Goal: Task Accomplishment & Management: Manage account settings

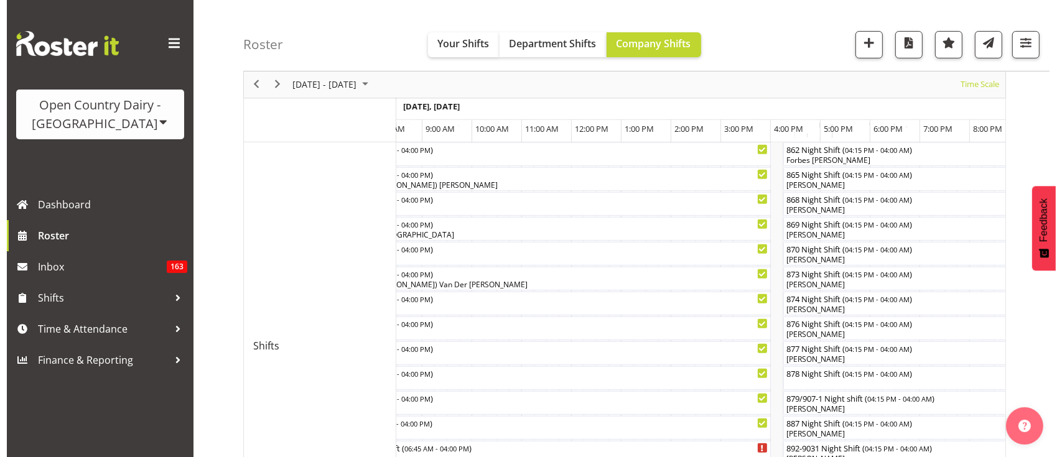
scroll to position [0, 7590]
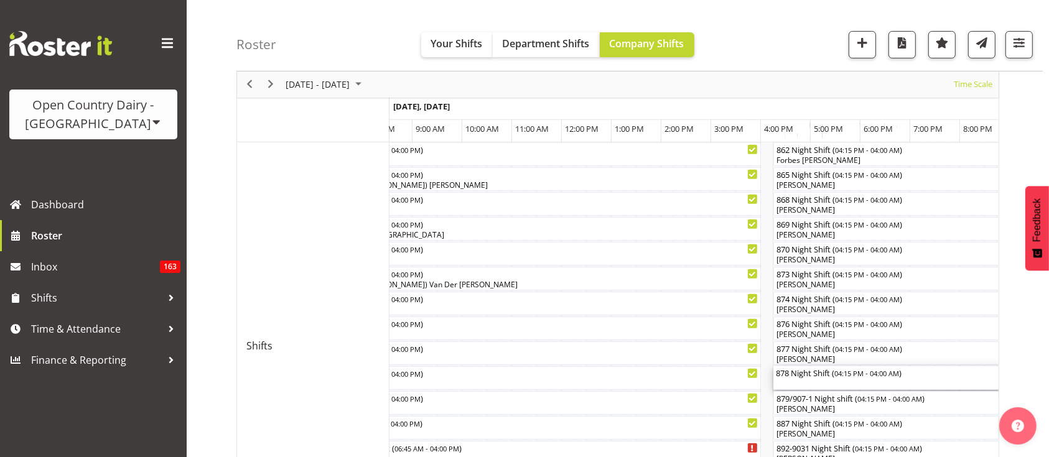
click at [798, 385] on div "878 Night Shift ( 04:15 PM - 04:00 AM )" at bounding box center [955, 378] width 359 height 24
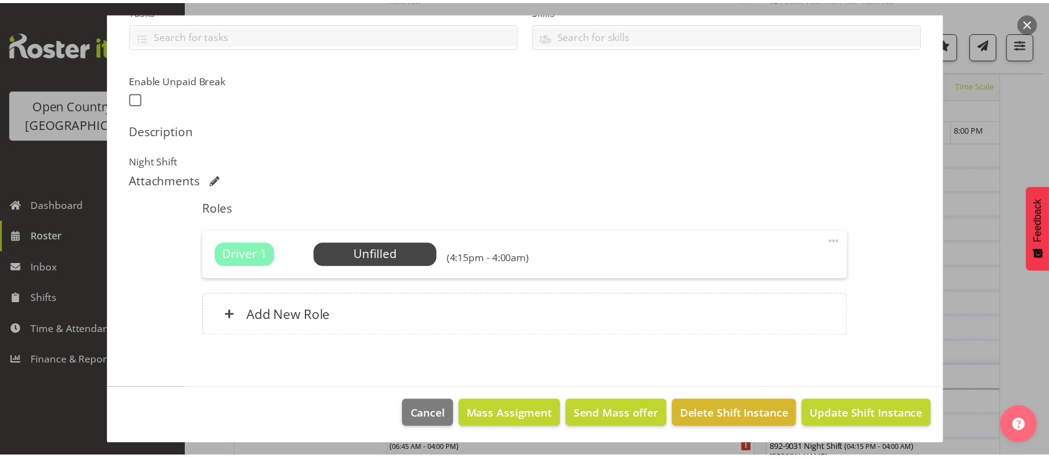
scroll to position [285, 0]
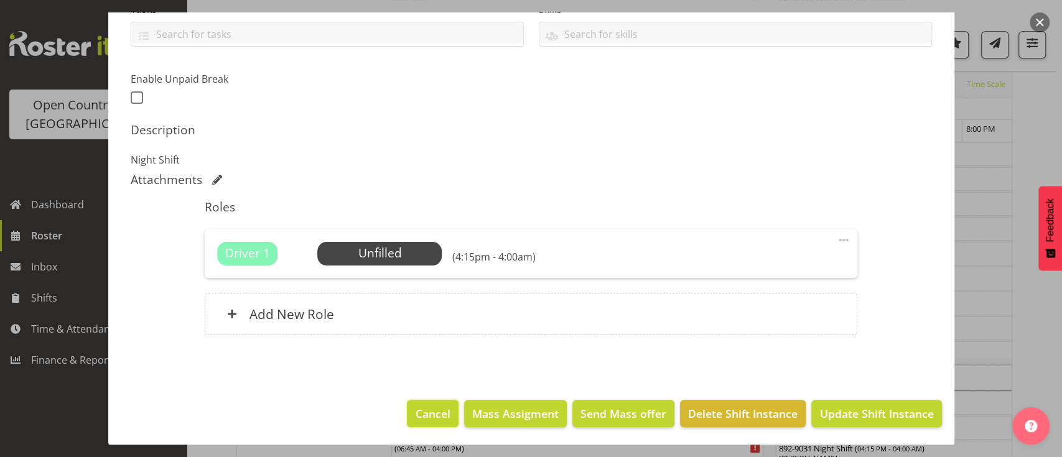
click at [415, 410] on span "Cancel" at bounding box center [432, 413] width 35 height 16
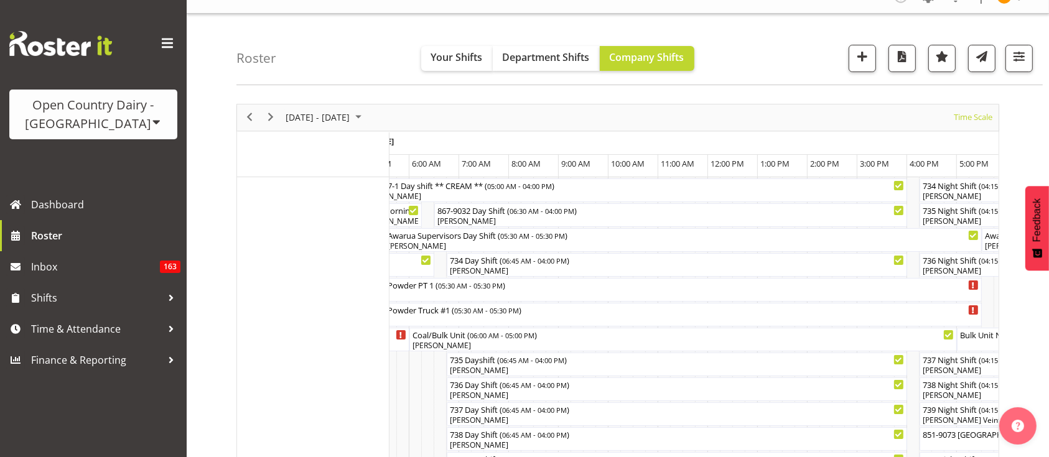
scroll to position [0, 0]
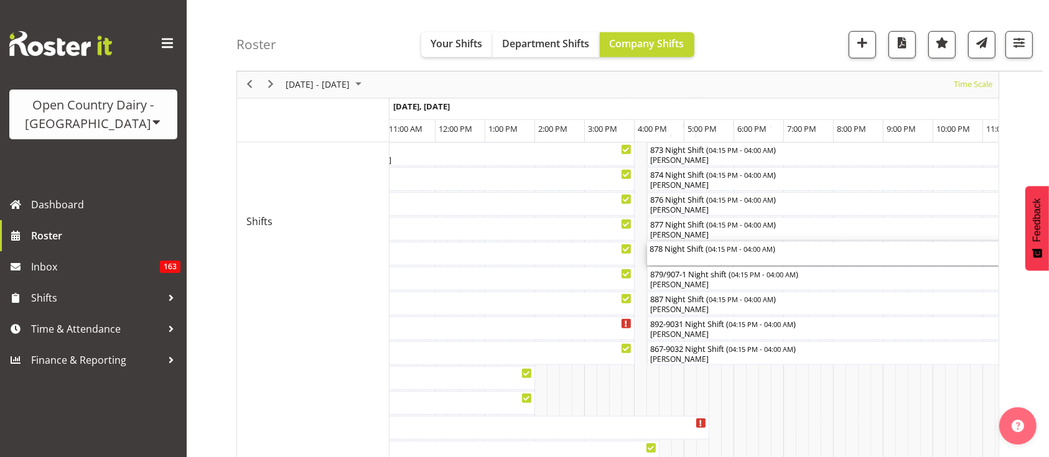
click at [766, 247] on span "04:15 PM - 04:00 AM" at bounding box center [740, 249] width 65 height 10
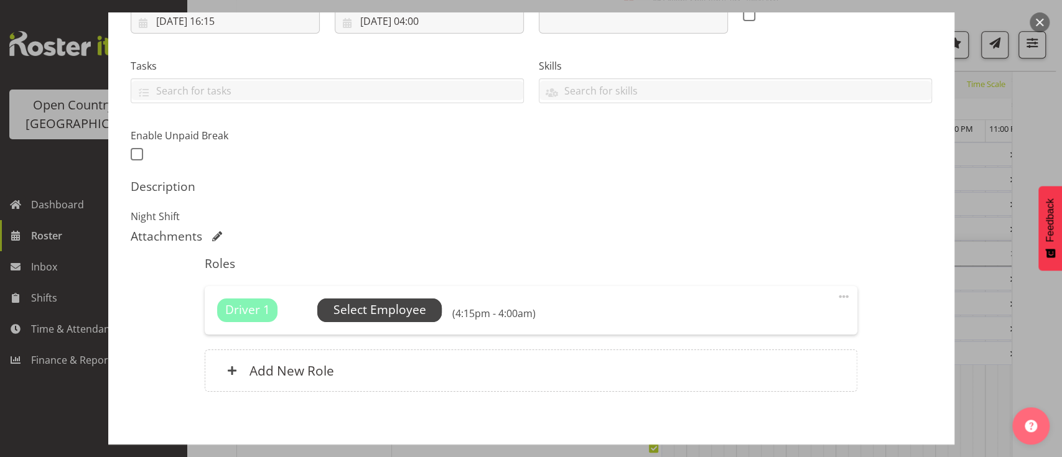
click at [393, 316] on span "Select Employee" at bounding box center [379, 310] width 93 height 18
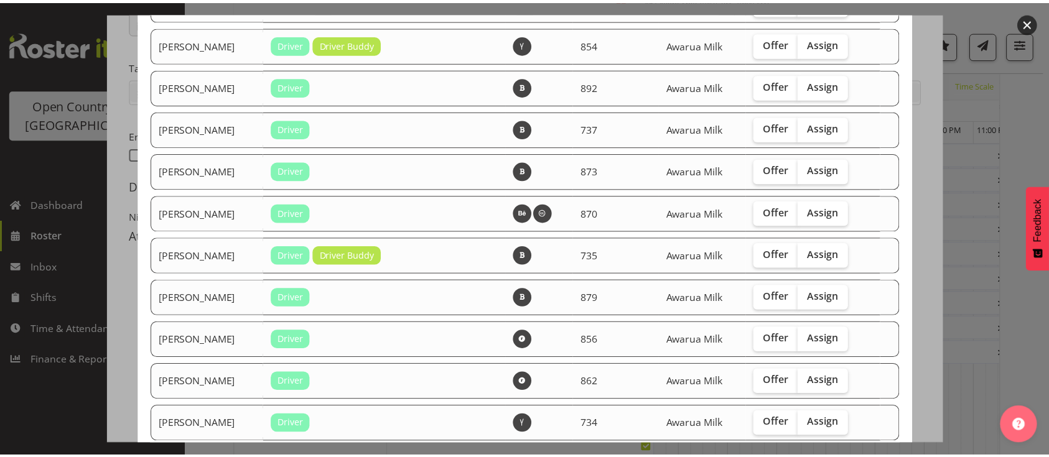
scroll to position [1067, 0]
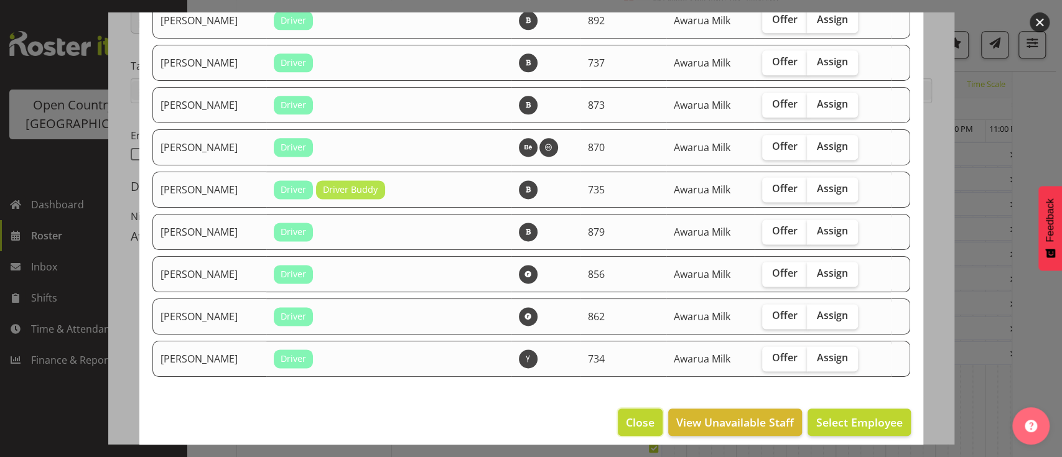
click at [626, 419] on span "Close" at bounding box center [640, 422] width 29 height 16
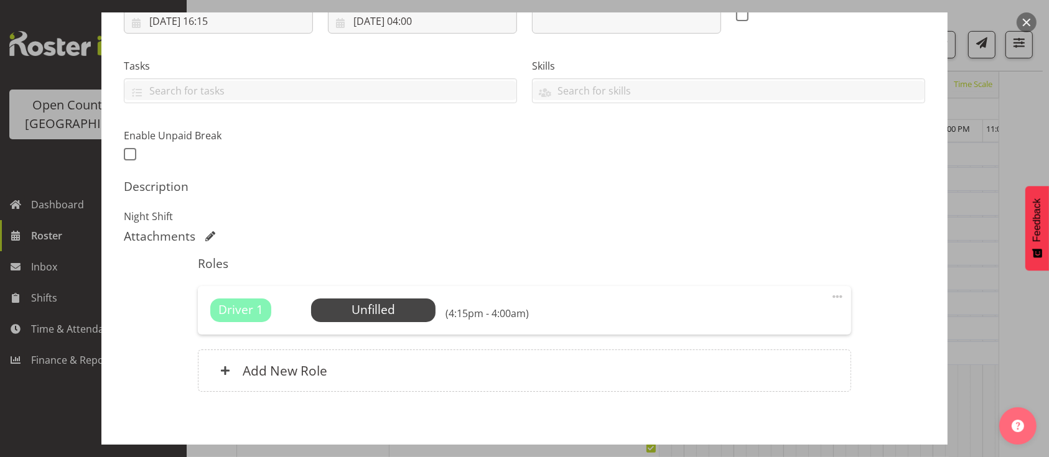
scroll to position [285, 0]
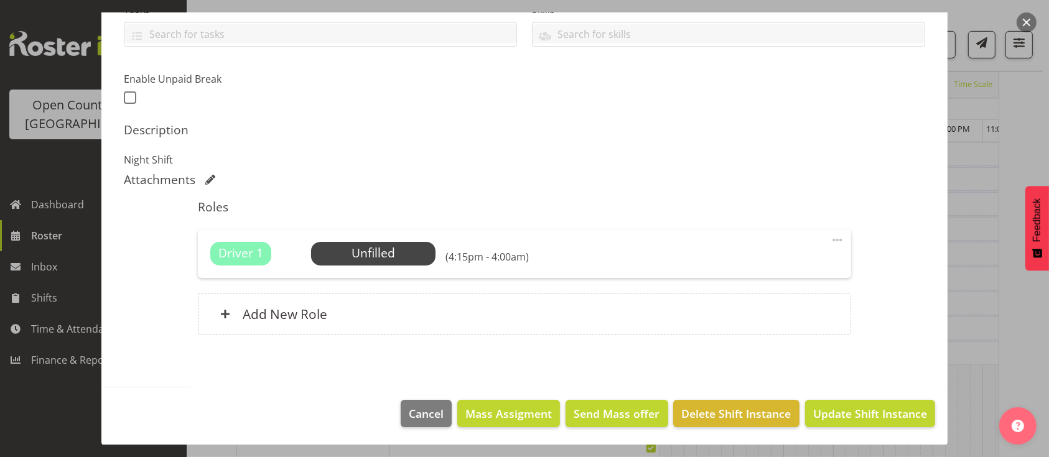
click at [401, 428] on footer "Cancel Mass Assigment Send Mass offer Delete Shift Instance Update Shift Instan…" at bounding box center [524, 416] width 846 height 58
click at [402, 424] on button "Cancel" at bounding box center [426, 413] width 51 height 27
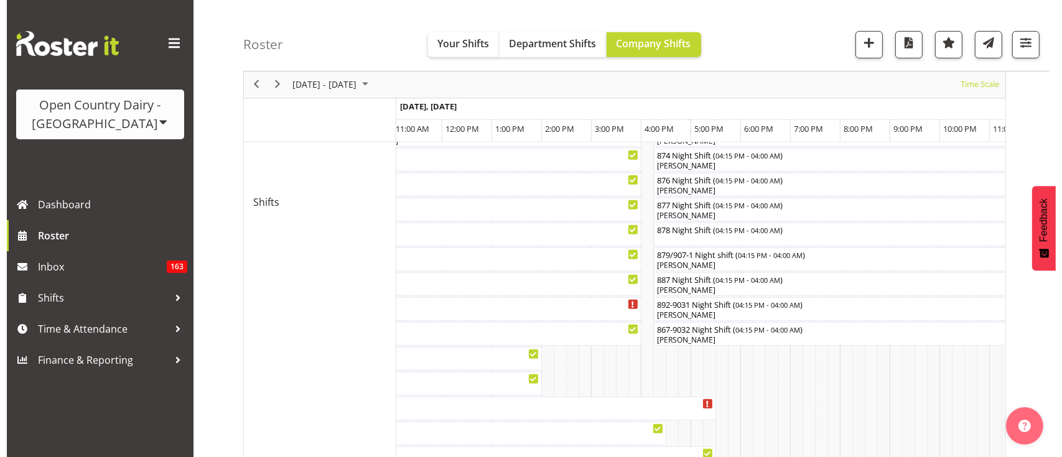
scroll to position [622, 0]
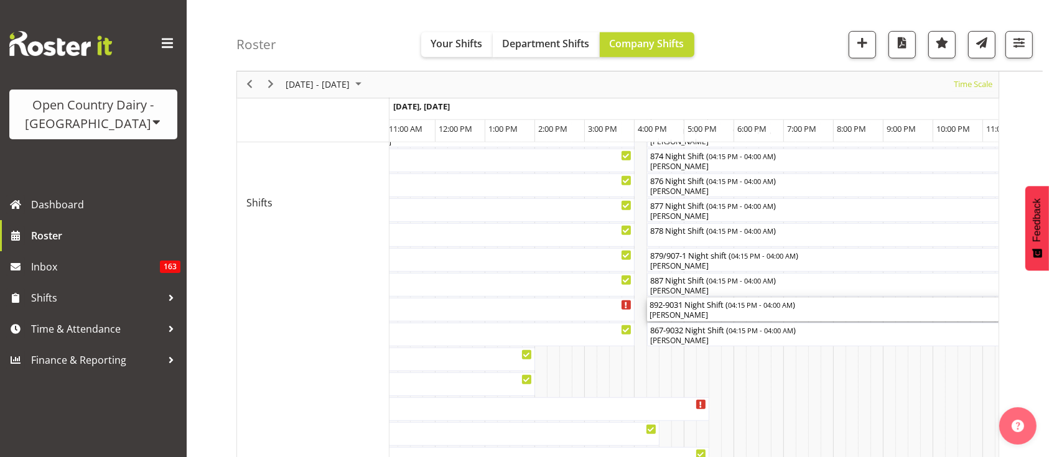
click at [728, 315] on div "David McKenzie" at bounding box center [828, 315] width 359 height 11
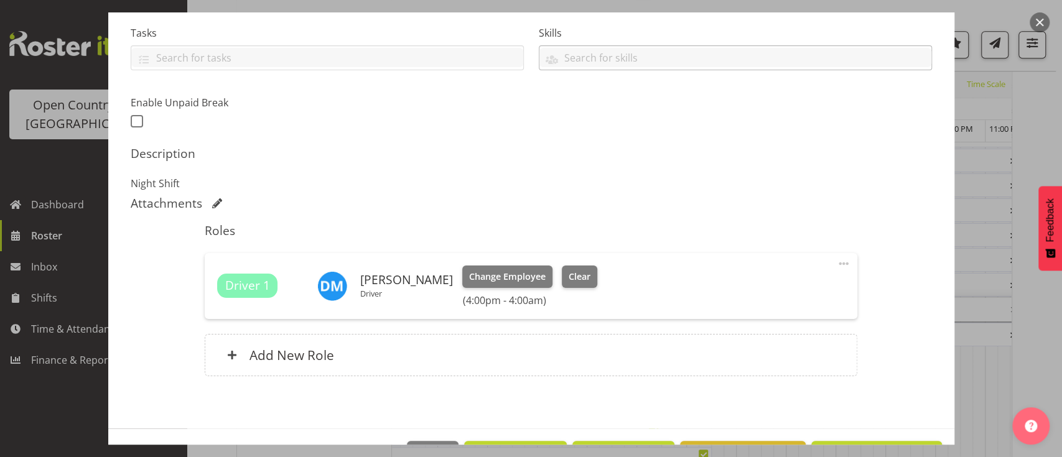
scroll to position [262, 0]
click at [583, 276] on span "Clear" at bounding box center [579, 277] width 22 height 14
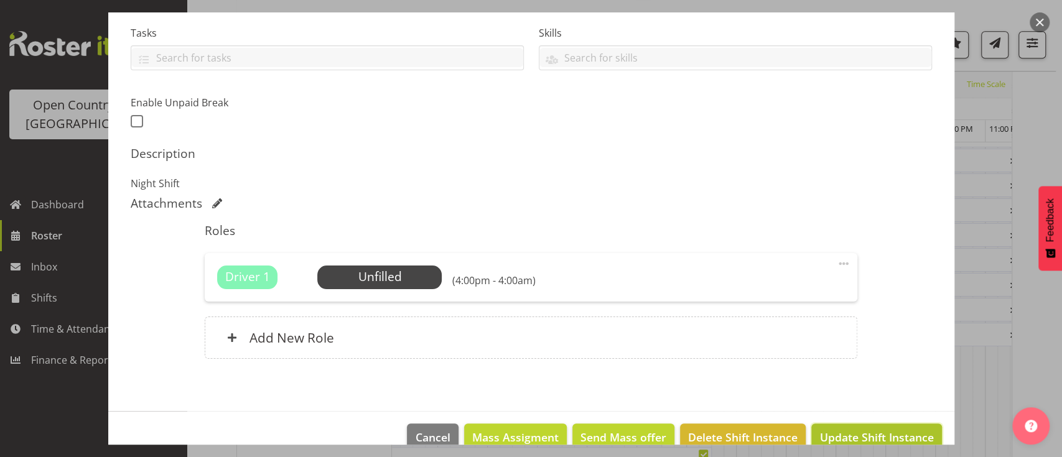
click at [848, 433] on span "Update Shift Instance" at bounding box center [876, 437] width 114 height 16
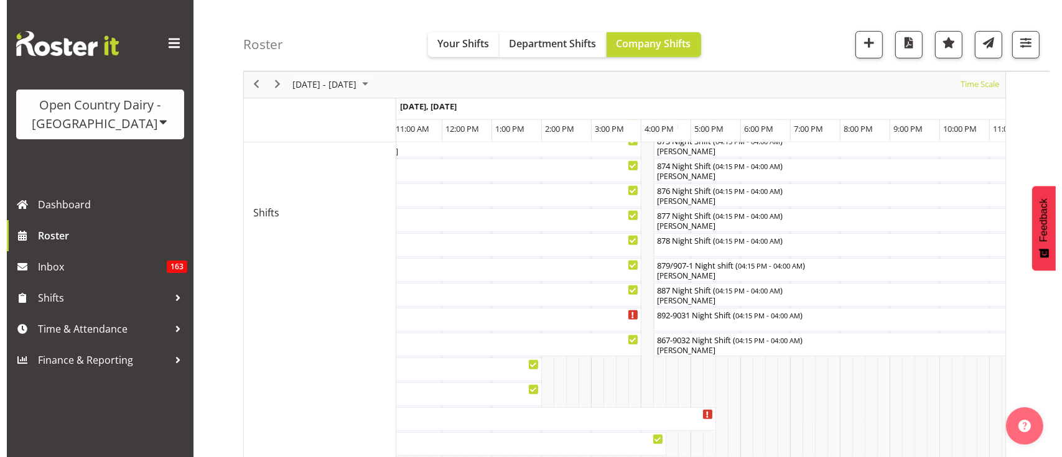
scroll to position [613, 0]
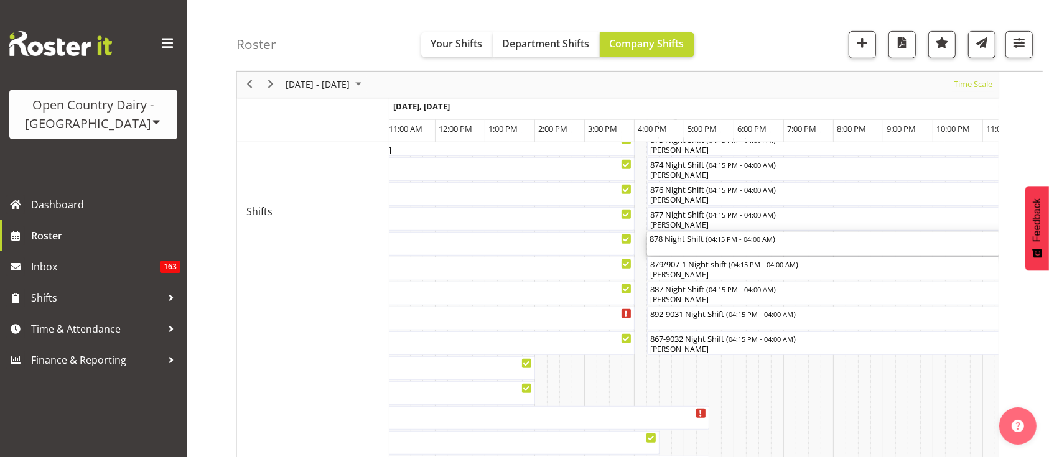
click at [706, 242] on div "878 Night Shift ( 04:15 PM - 04:00 AM )" at bounding box center [828, 238] width 359 height 12
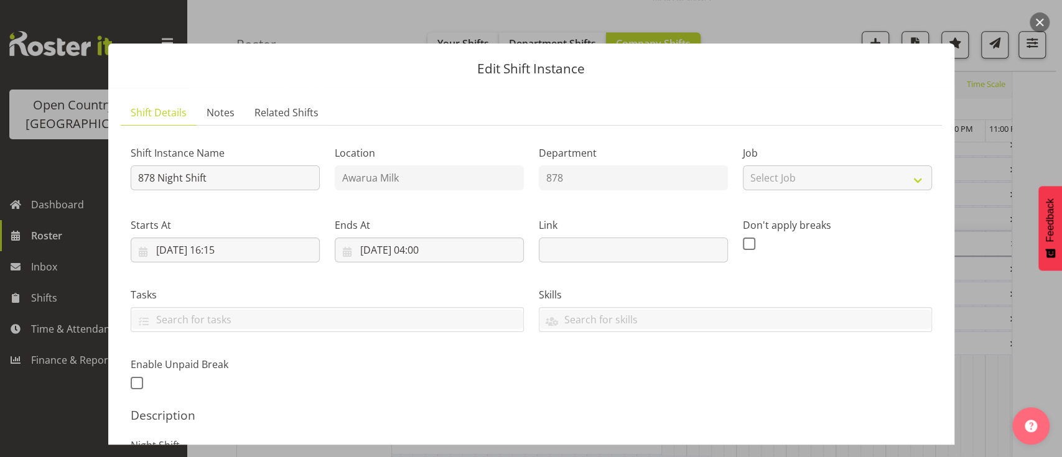
scroll to position [285, 0]
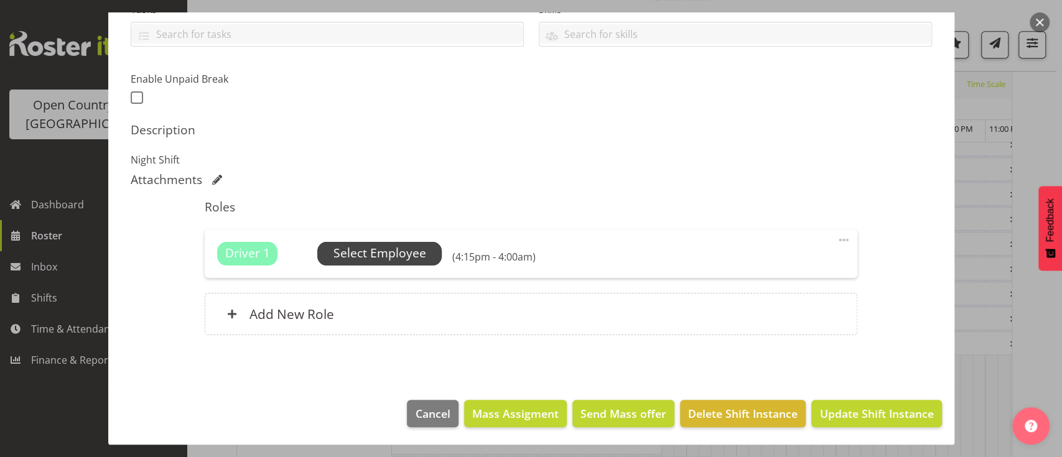
click at [410, 259] on span "Select Employee" at bounding box center [379, 253] width 93 height 18
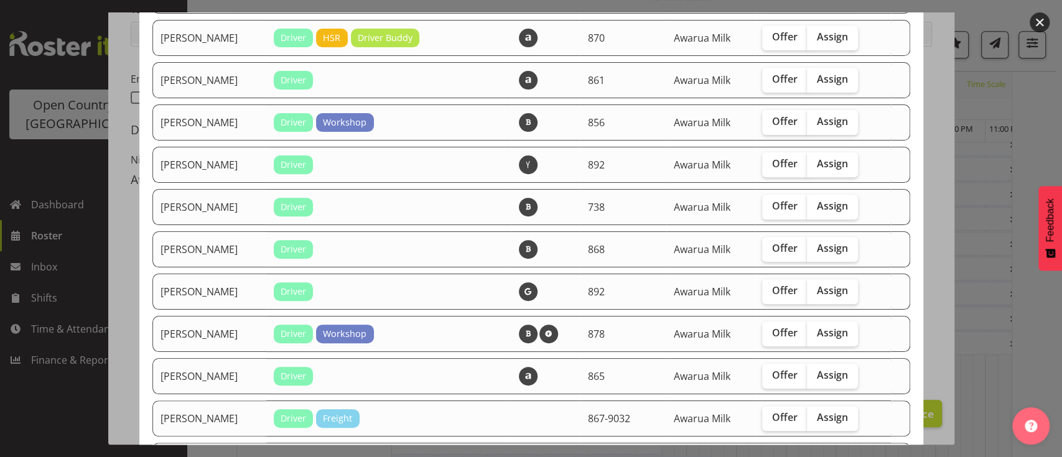
scroll to position [361, 0]
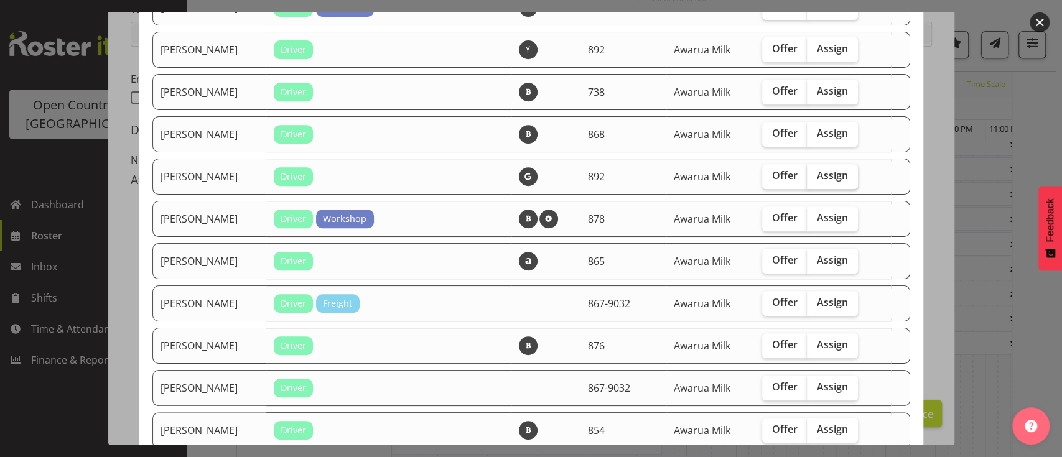
click at [823, 170] on span "Assign" at bounding box center [832, 175] width 31 height 12
click at [815, 172] on input "Assign" at bounding box center [811, 176] width 8 height 8
checkbox input "true"
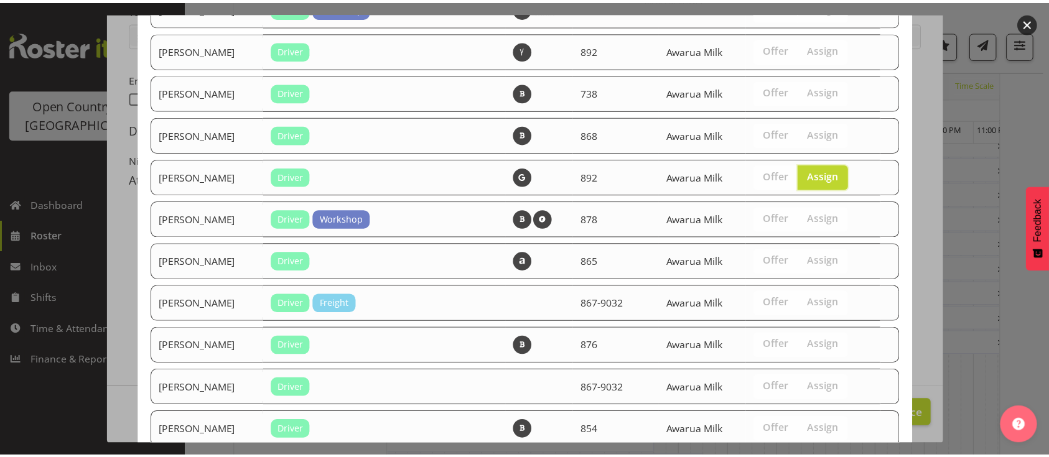
scroll to position [1109, 0]
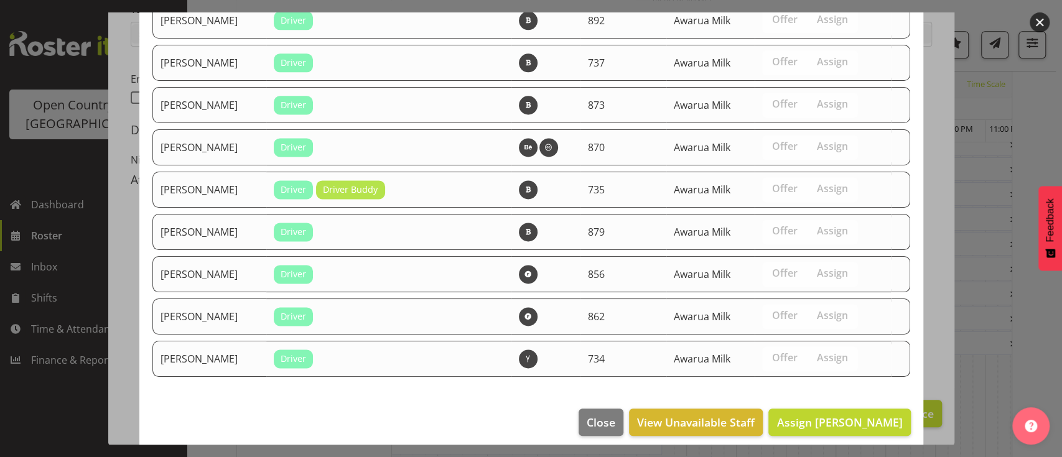
click at [811, 396] on footer "Close View Unavailable Staff Assign David McKenzie" at bounding box center [531, 425] width 784 height 58
click at [804, 424] on button "Assign David McKenzie" at bounding box center [839, 422] width 142 height 27
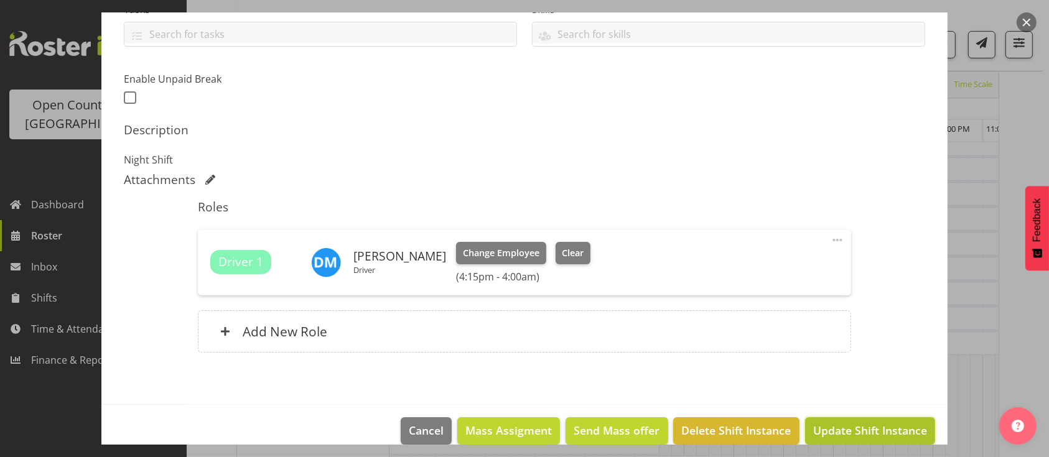
click at [815, 426] on span "Update Shift Instance" at bounding box center [870, 430] width 114 height 16
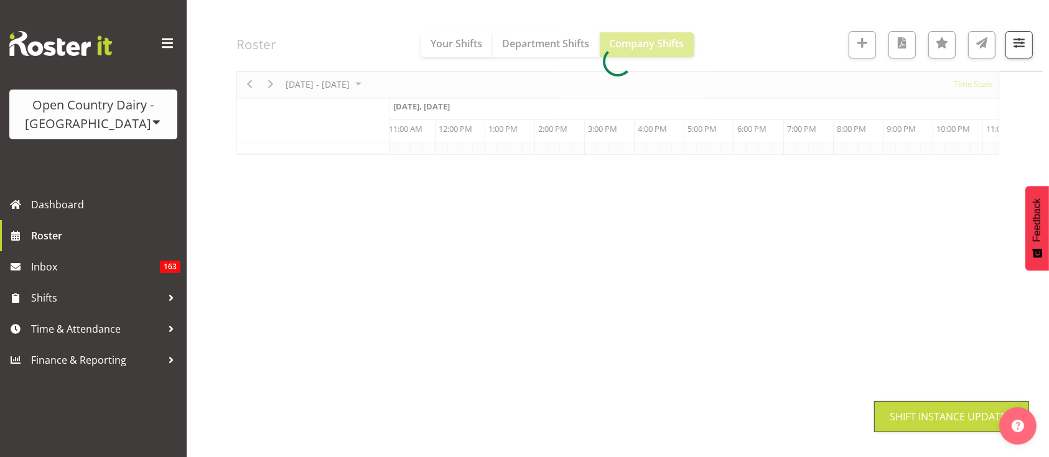
scroll to position [154, 0]
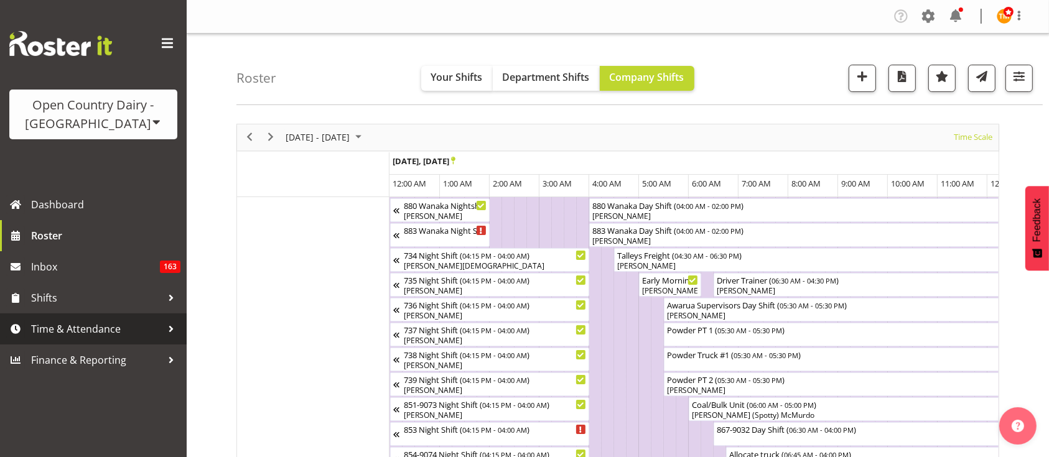
click at [106, 330] on span "Time & Attendance" at bounding box center [96, 329] width 131 height 19
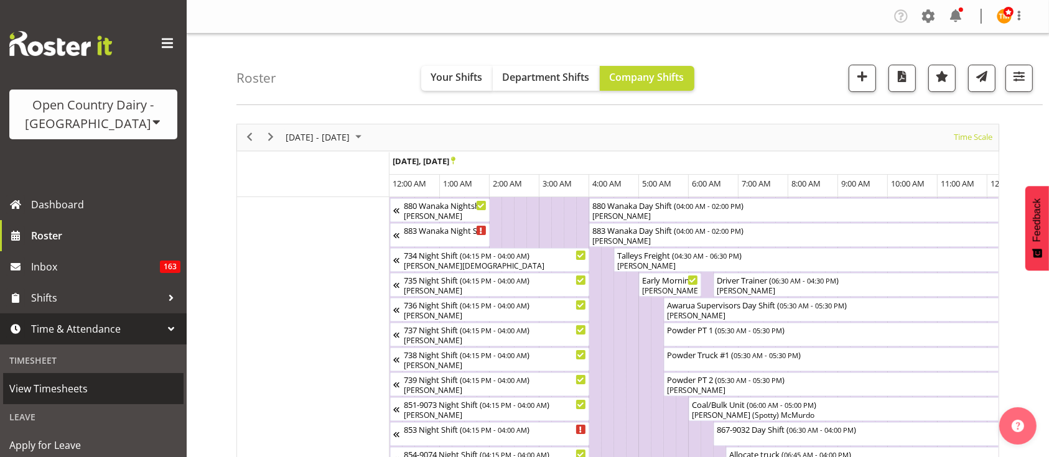
scroll to position [91, 0]
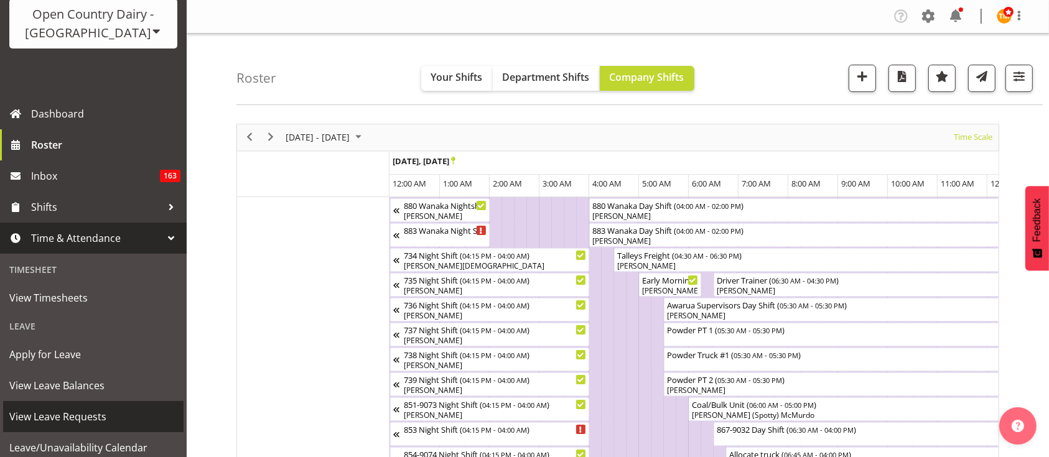
click at [85, 415] on span "View Leave Requests" at bounding box center [93, 416] width 168 height 19
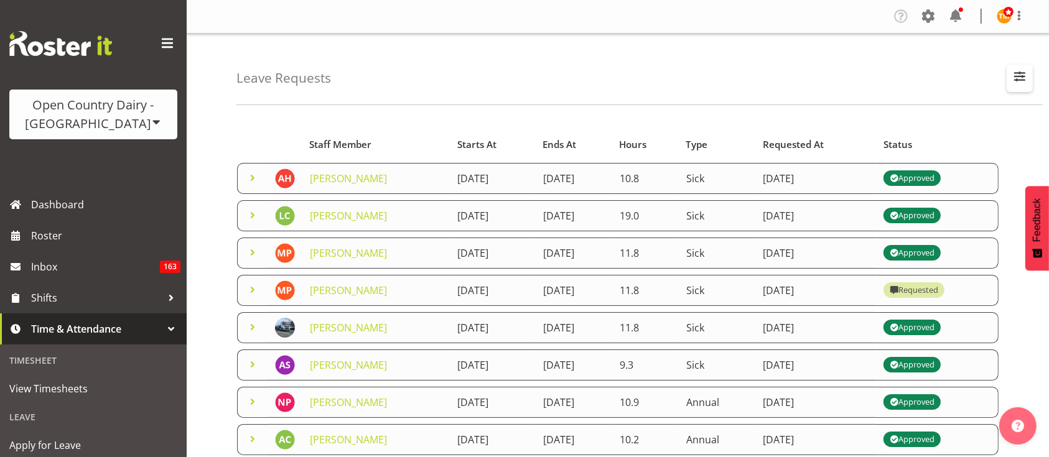
click at [1018, 82] on span "button" at bounding box center [1019, 76] width 16 height 16
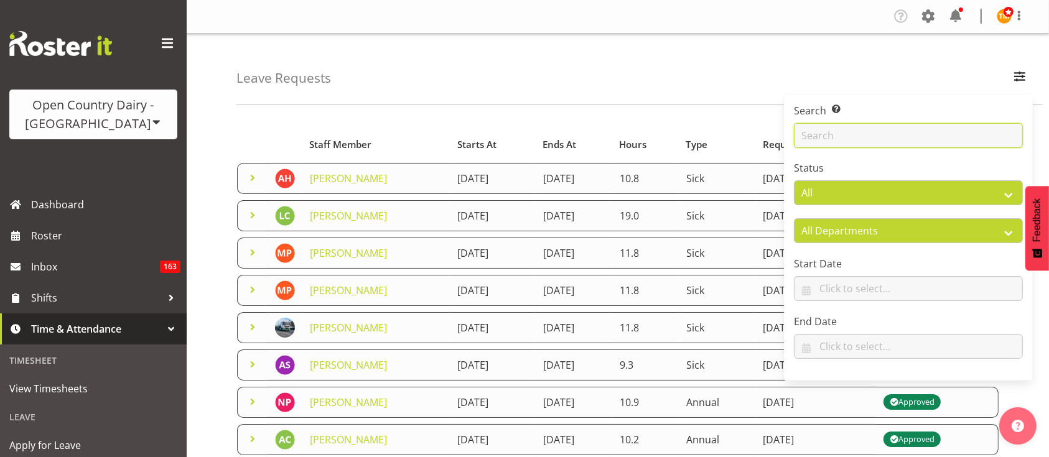
click at [981, 141] on input "text" at bounding box center [908, 135] width 229 height 25
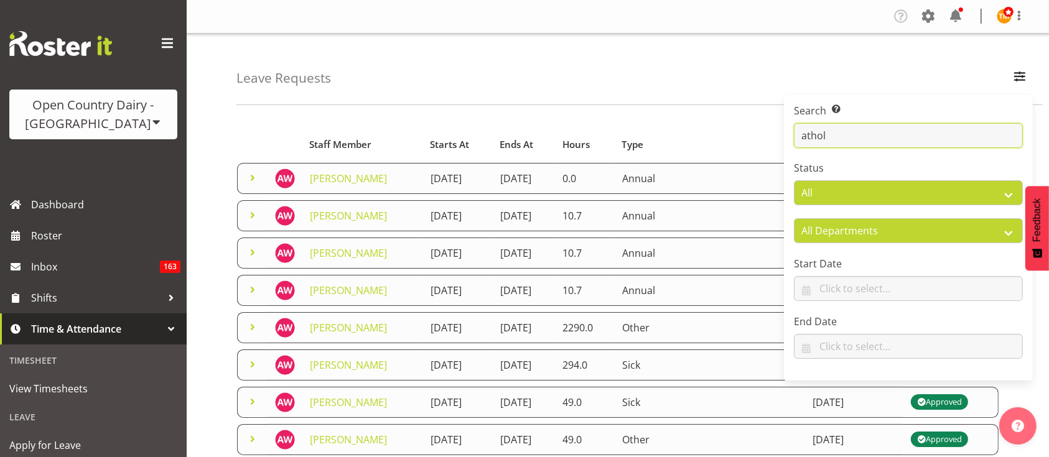
type input "athol"
click at [409, 100] on div "Leave Requests Search Search for a particular employee athol Status All Approve…" at bounding box center [639, 70] width 806 height 72
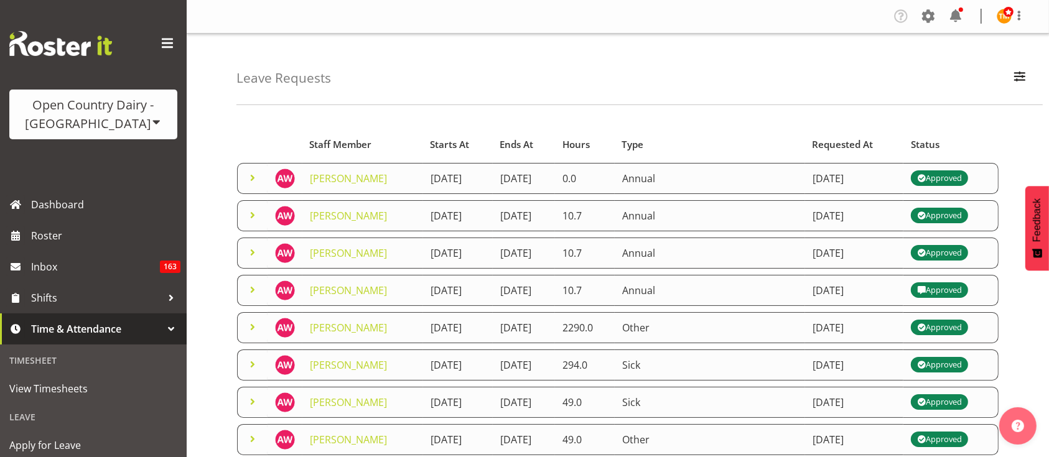
click at [253, 172] on span at bounding box center [252, 177] width 15 height 15
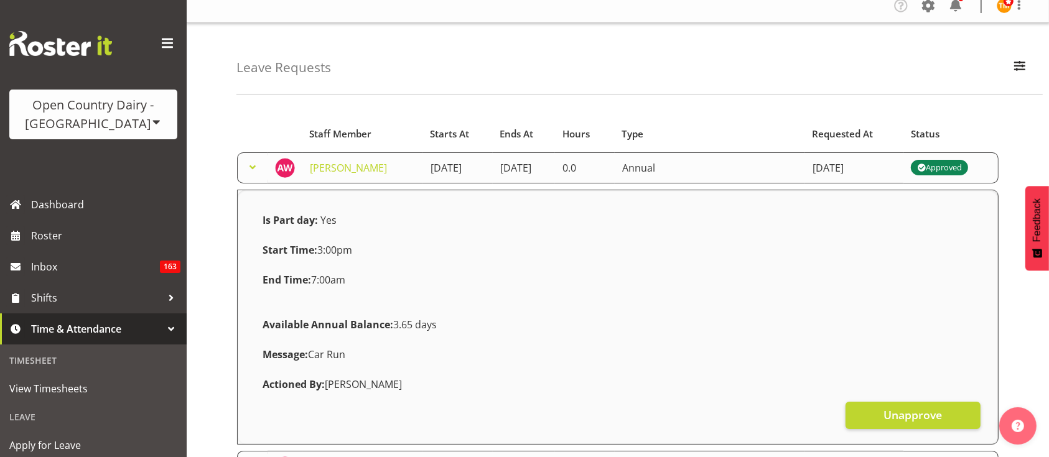
scroll to position [11, 0]
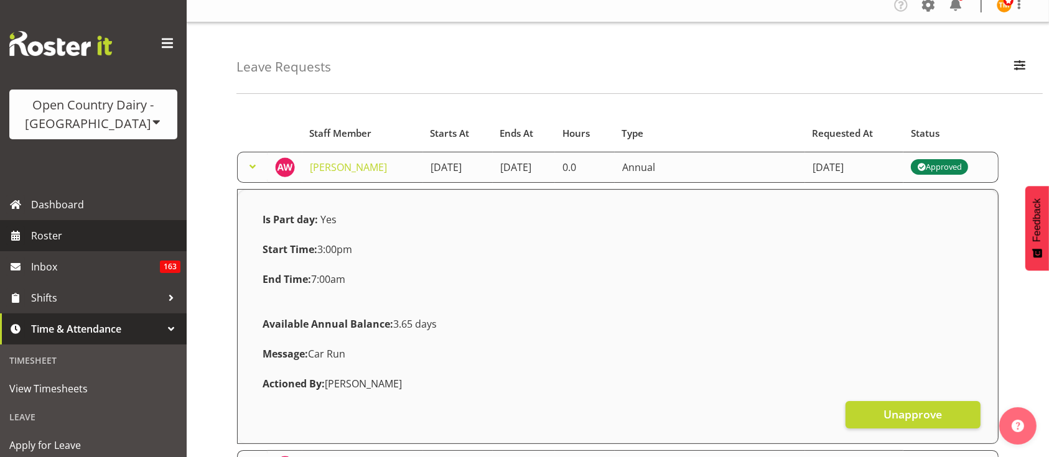
click at [55, 233] on span "Roster" at bounding box center [105, 235] width 149 height 19
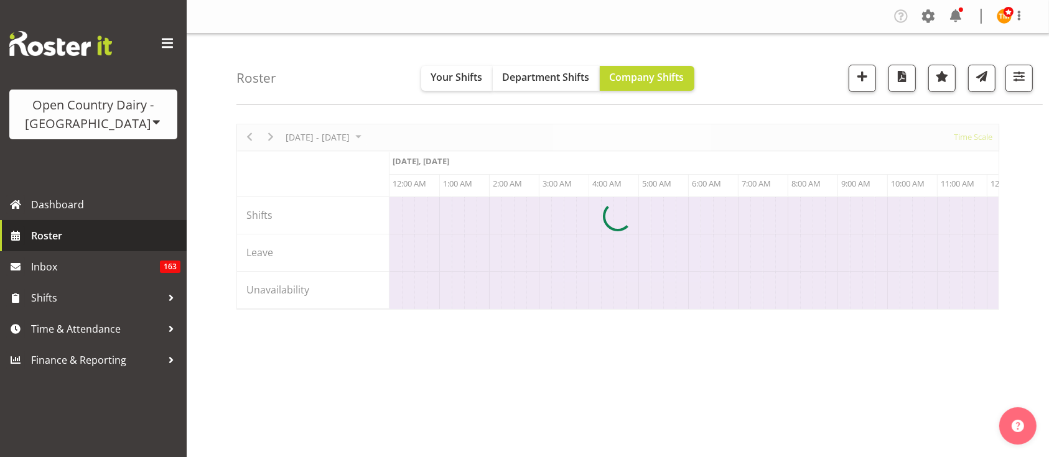
scroll to position [0, 5970]
